Goal: Task Accomplishment & Management: Manage account settings

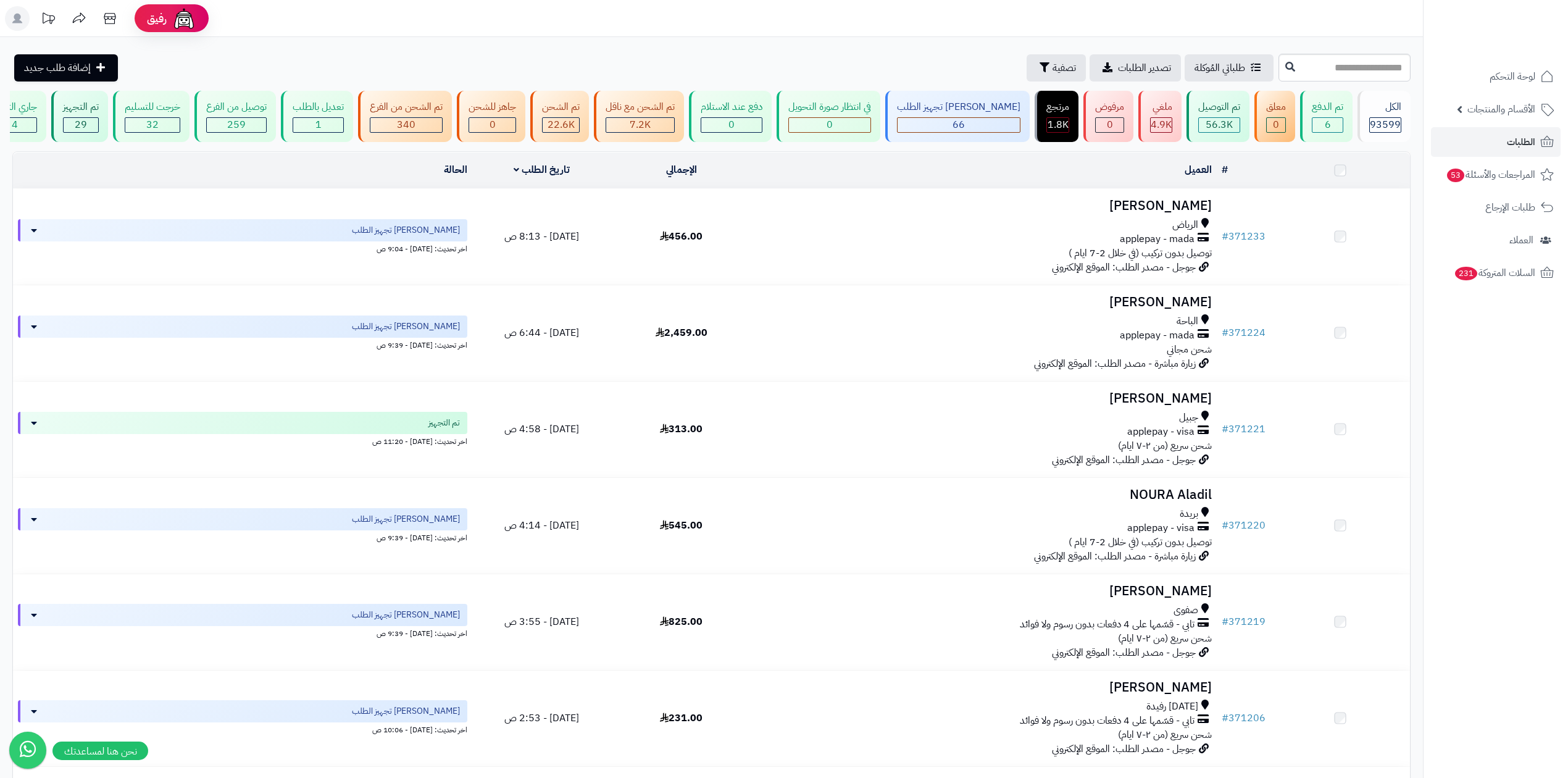
drag, startPoint x: 0, startPoint y: 0, endPoint x: 1369, endPoint y: 68, distance: 1370.7
type input "******"
click at [1285, 69] on icon at bounding box center [1290, 66] width 10 height 10
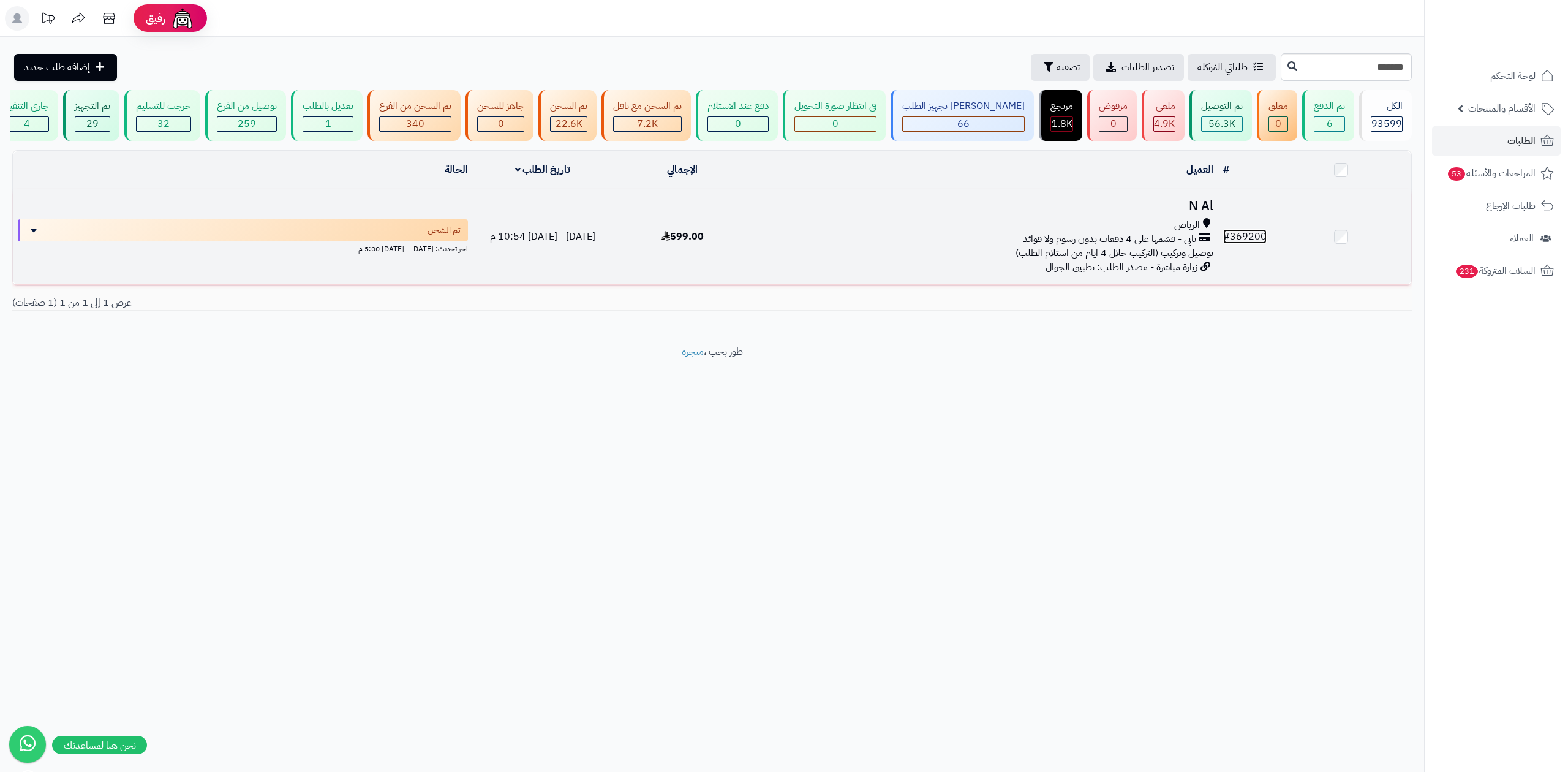
click at [1250, 229] on link "# 369200" at bounding box center [1244, 237] width 44 height 15
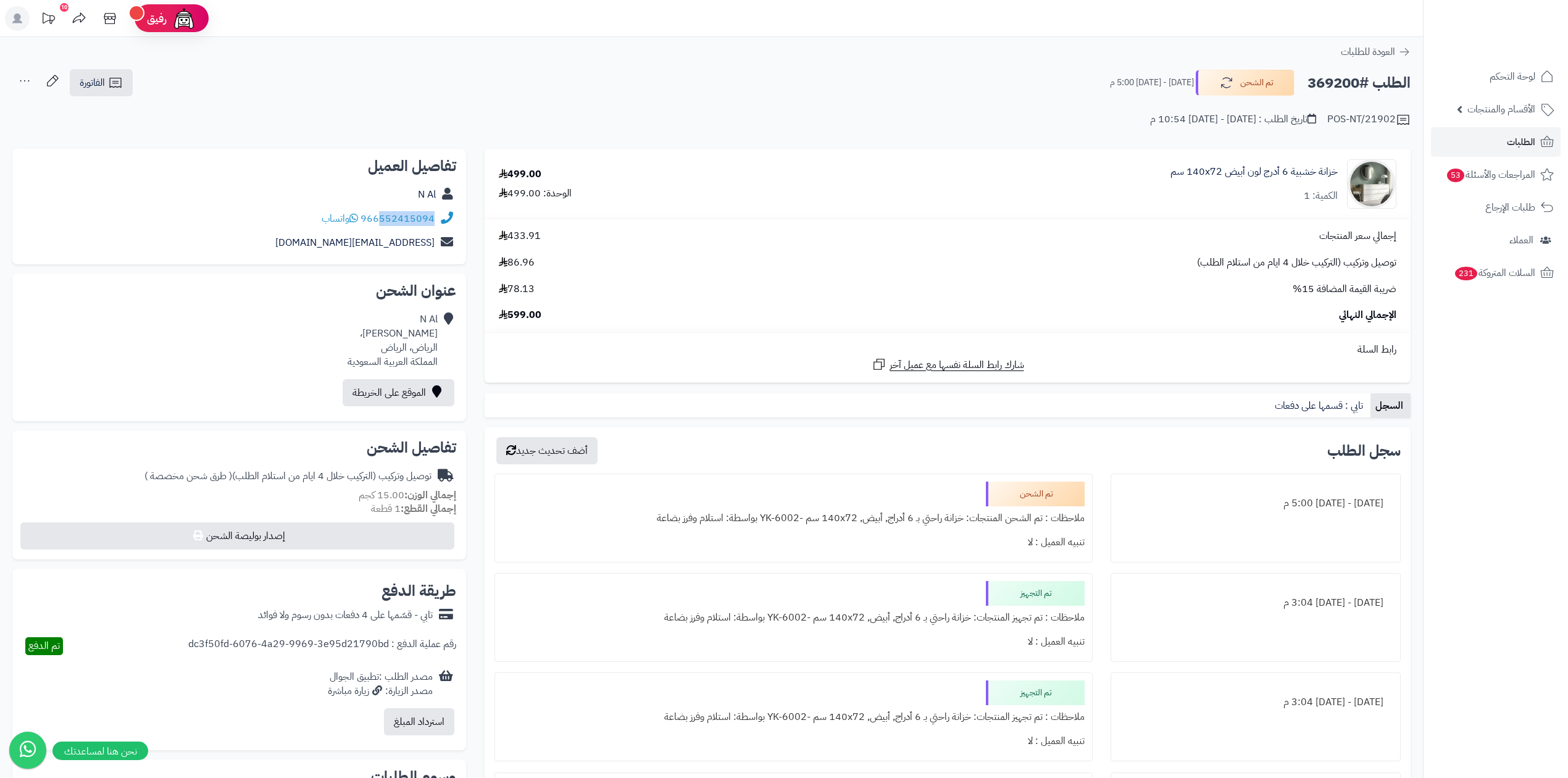
drag, startPoint x: 381, startPoint y: 228, endPoint x: 432, endPoint y: 228, distance: 51.0
click at [432, 228] on div "966552415094 واتساب" at bounding box center [239, 219] width 434 height 24
copy link "552415094"
click at [1327, 84] on h2 "الطلب #369200" at bounding box center [1359, 83] width 103 height 25
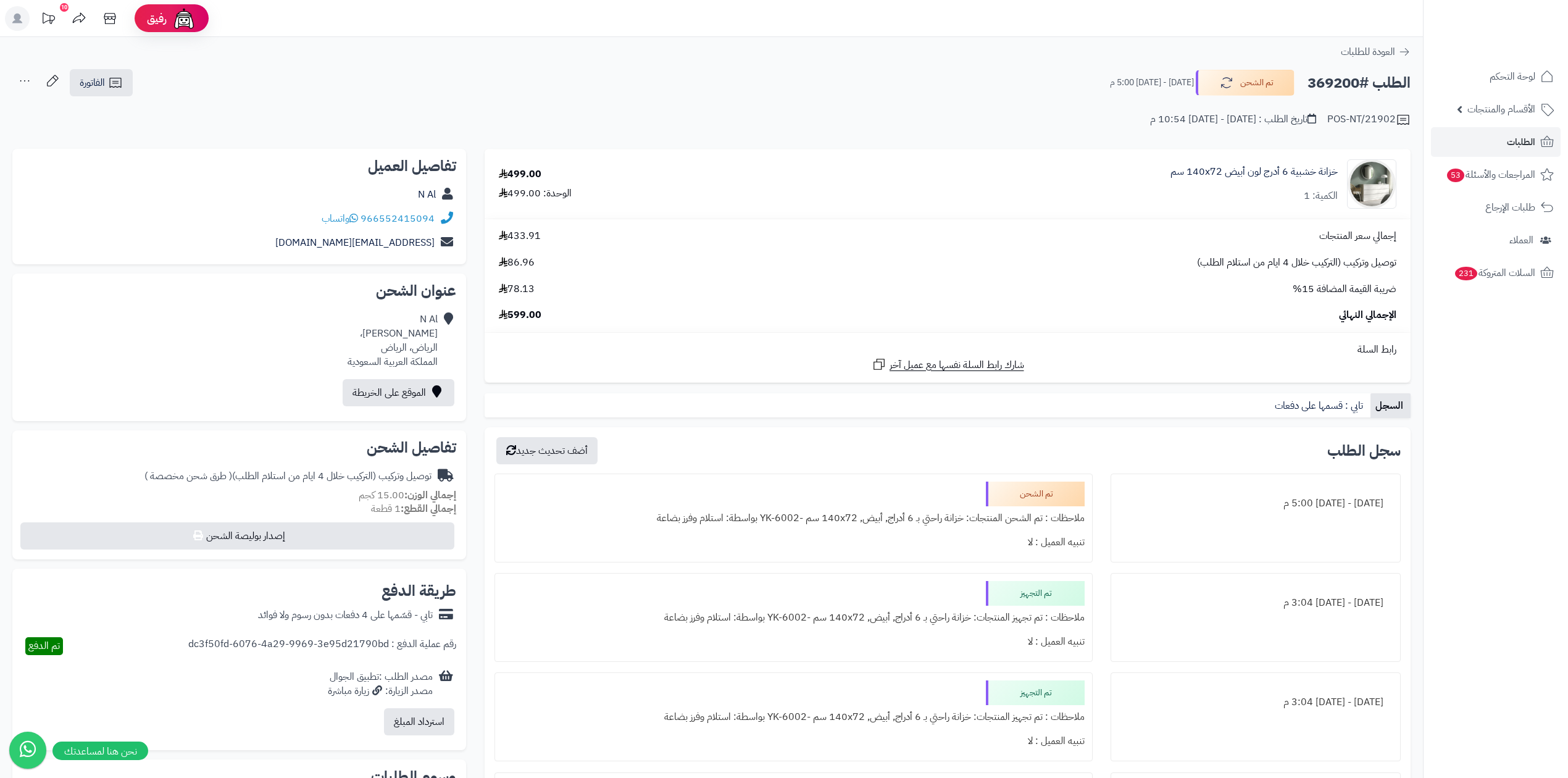
copy h2 "369200"
